Goal: Task Accomplishment & Management: Use online tool/utility

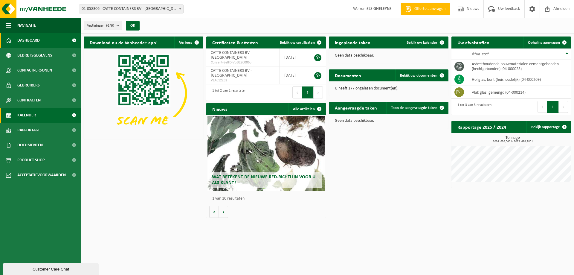
click at [35, 114] on span "Kalender" at bounding box center [26, 115] width 19 height 15
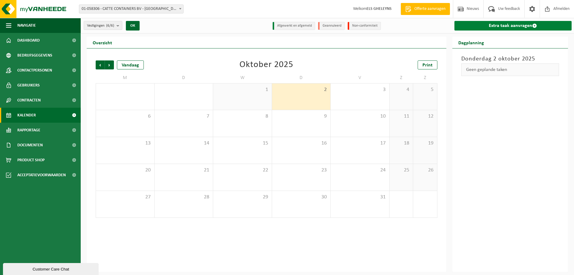
click at [518, 26] on link "Extra taak aanvragen" at bounding box center [512, 26] width 117 height 10
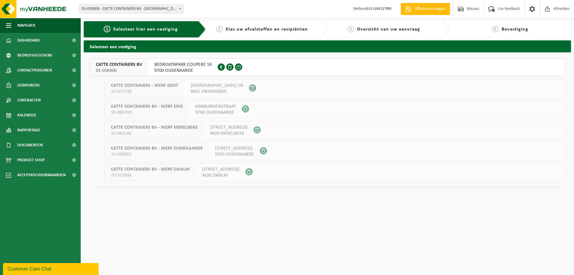
click at [173, 68] on span "9700 OUDENAARDE" at bounding box center [182, 71] width 57 height 6
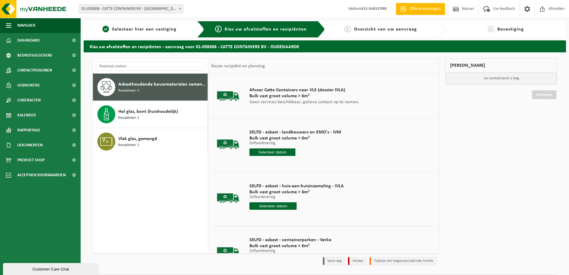
click at [269, 152] on input "text" at bounding box center [273, 151] width 46 height 7
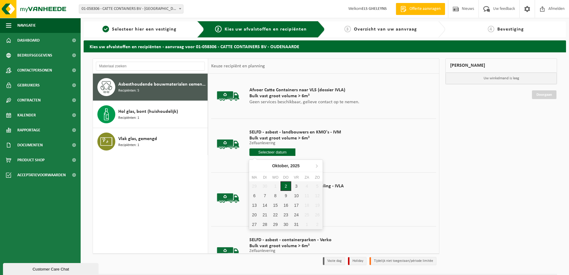
click at [285, 183] on div "2" at bounding box center [286, 186] width 10 height 10
type input "Van 2025-10-02"
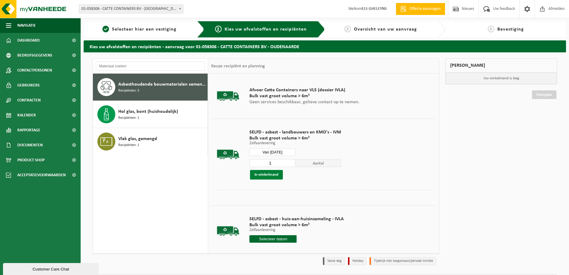
click at [267, 176] on button "In winkelmand" at bounding box center [266, 175] width 33 height 10
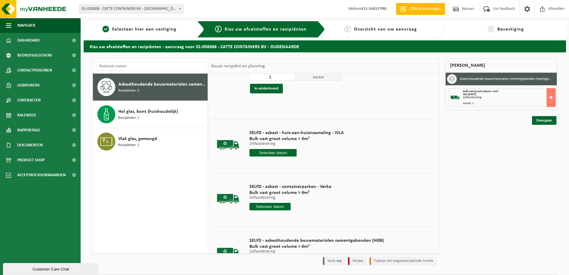
scroll to position [90, 0]
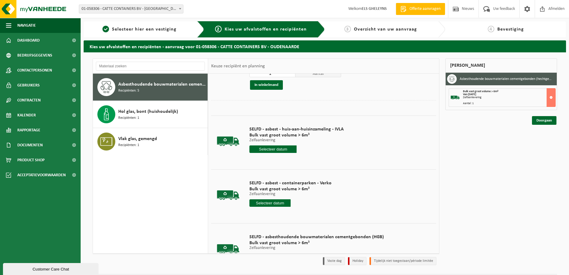
click at [268, 203] on input "text" at bounding box center [270, 202] width 41 height 7
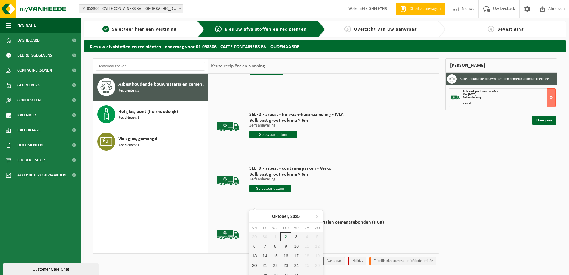
scroll to position [116, 0]
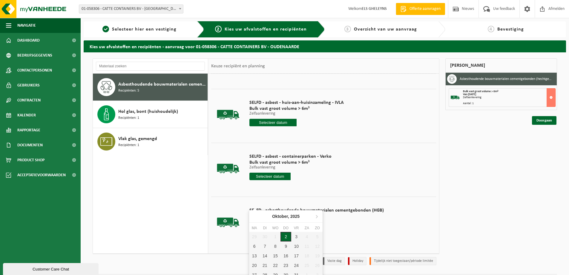
click at [284, 236] on div "2" at bounding box center [286, 237] width 10 height 10
type input "Van 2025-10-02"
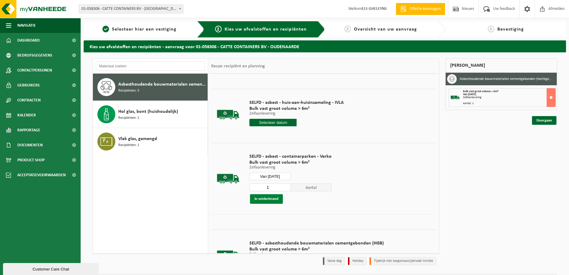
click at [262, 199] on button "In winkelmand" at bounding box center [266, 199] width 33 height 10
click at [540, 143] on link "Doorgaan" at bounding box center [544, 142] width 25 height 9
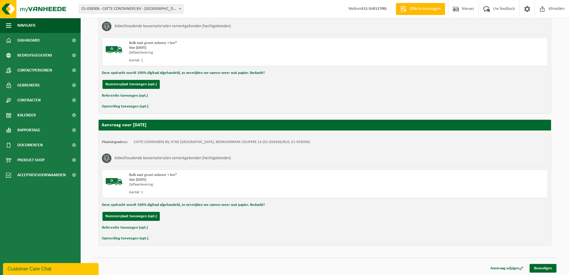
scroll to position [113, 0]
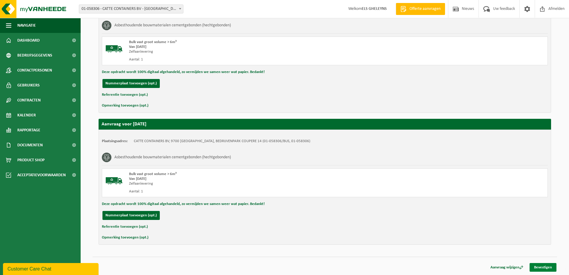
click at [543, 266] on link "Bevestigen" at bounding box center [543, 267] width 27 height 9
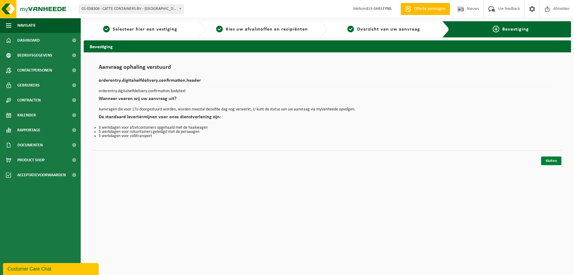
click at [550, 161] on link "Sluiten" at bounding box center [551, 160] width 20 height 9
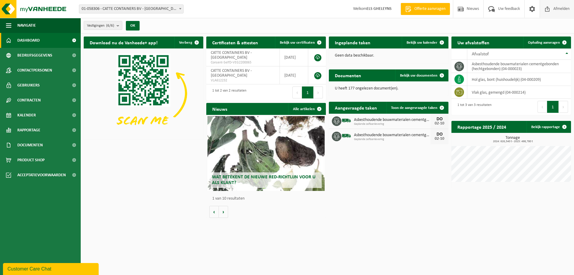
click at [558, 9] on span "Afmelden" at bounding box center [561, 9] width 19 height 18
